Goal: Navigation & Orientation: Find specific page/section

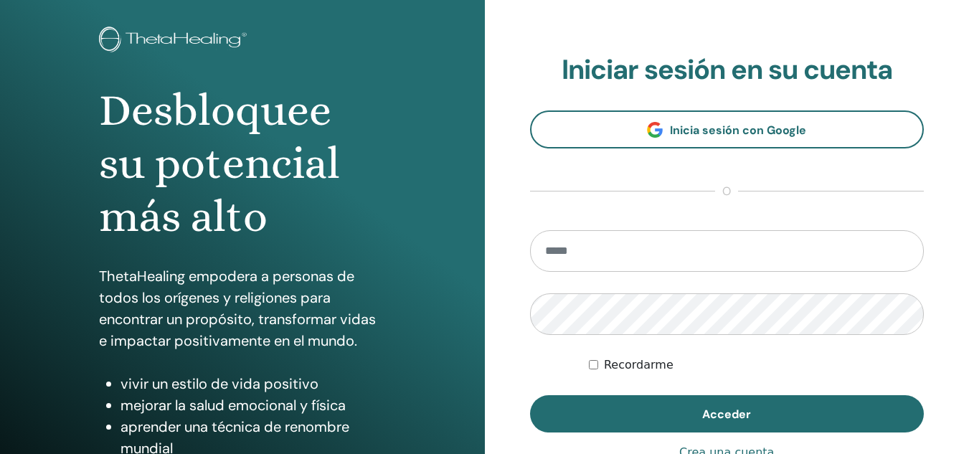
scroll to position [59, 0]
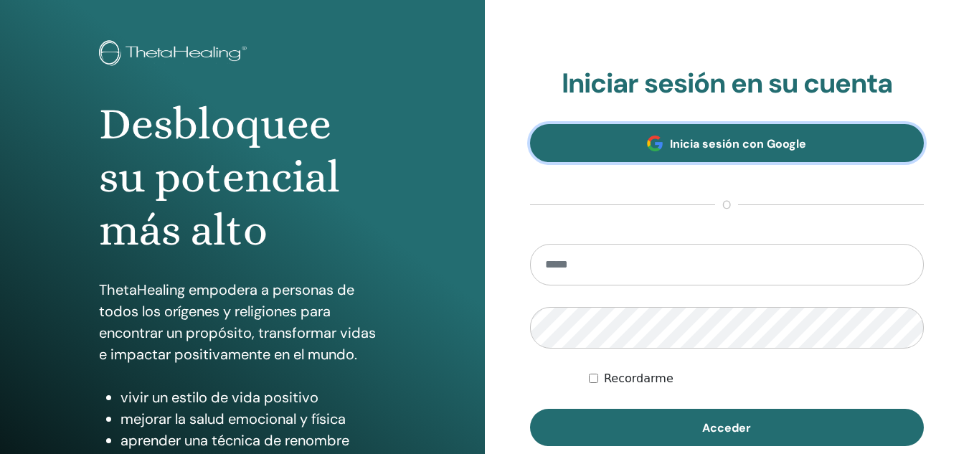
click at [729, 143] on span "Inicia sesión con Google" at bounding box center [738, 143] width 136 height 15
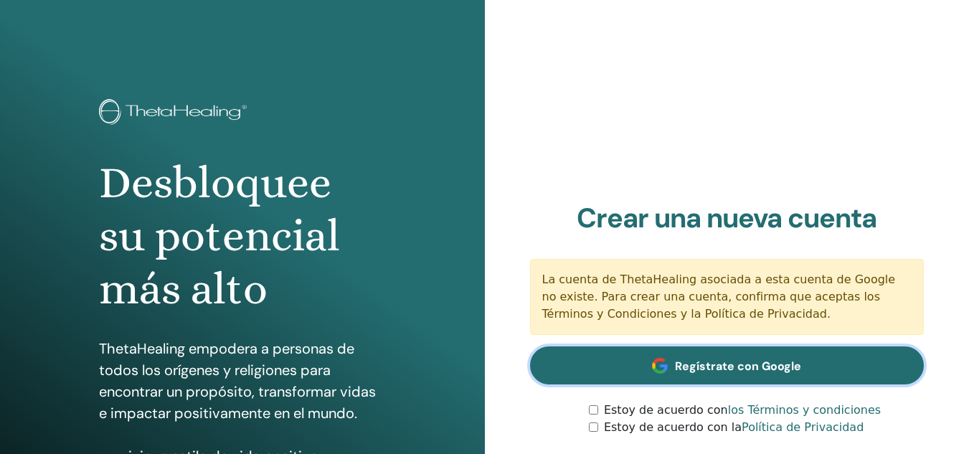
click at [707, 362] on font "Regístrate con Google" at bounding box center [738, 366] width 126 height 15
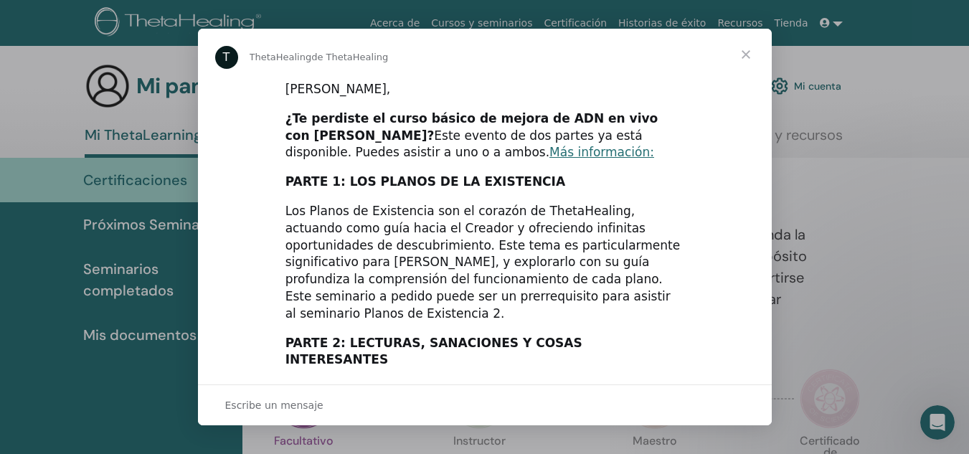
click at [747, 47] on span "Cerrar" at bounding box center [746, 55] width 52 height 52
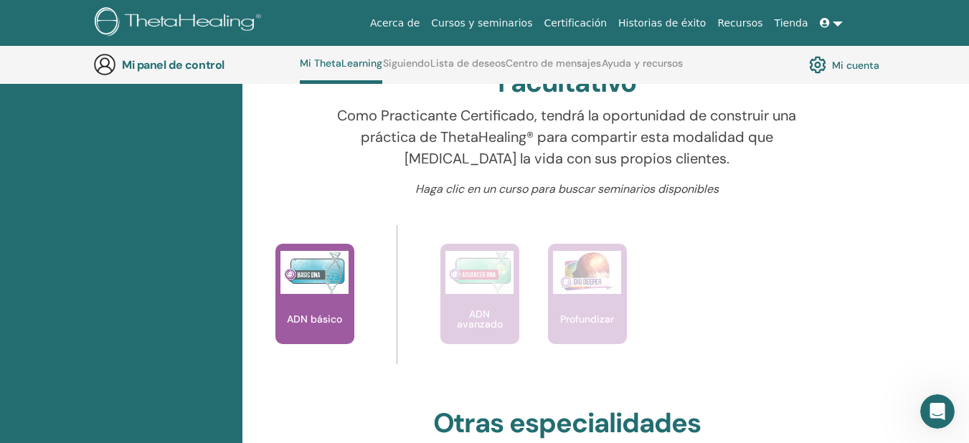
scroll to position [483, 0]
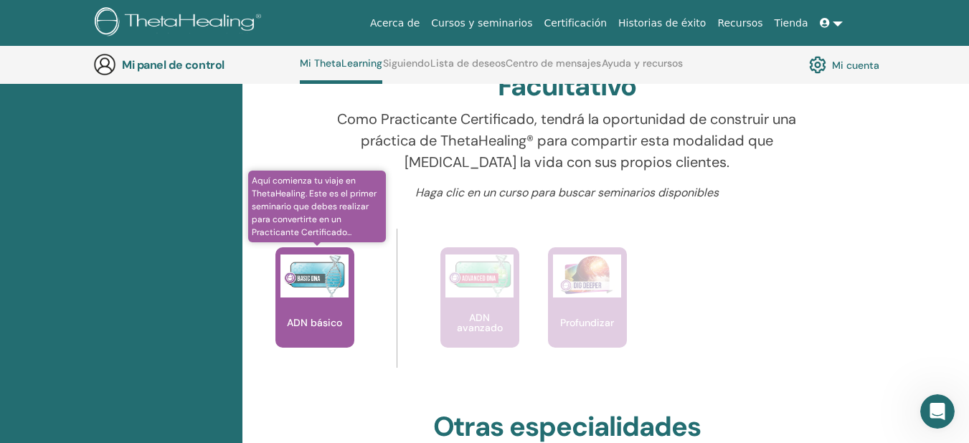
click at [331, 293] on img at bounding box center [314, 276] width 68 height 43
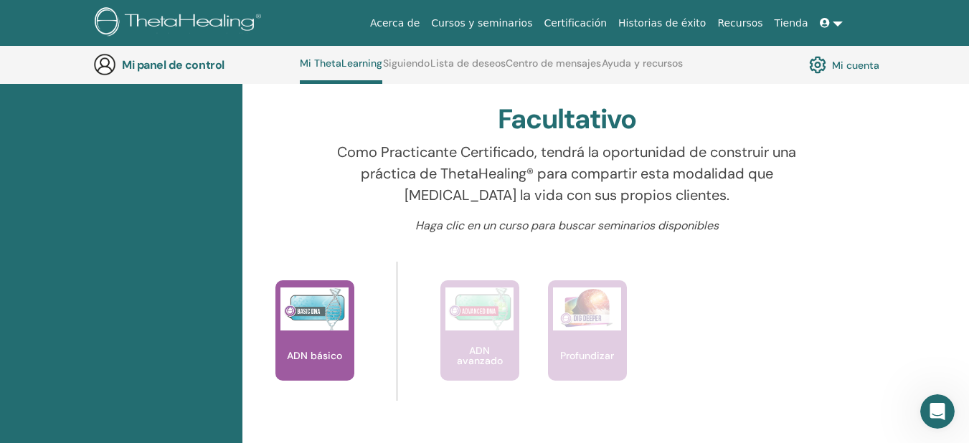
scroll to position [443, 0]
